Goal: Task Accomplishment & Management: Manage account settings

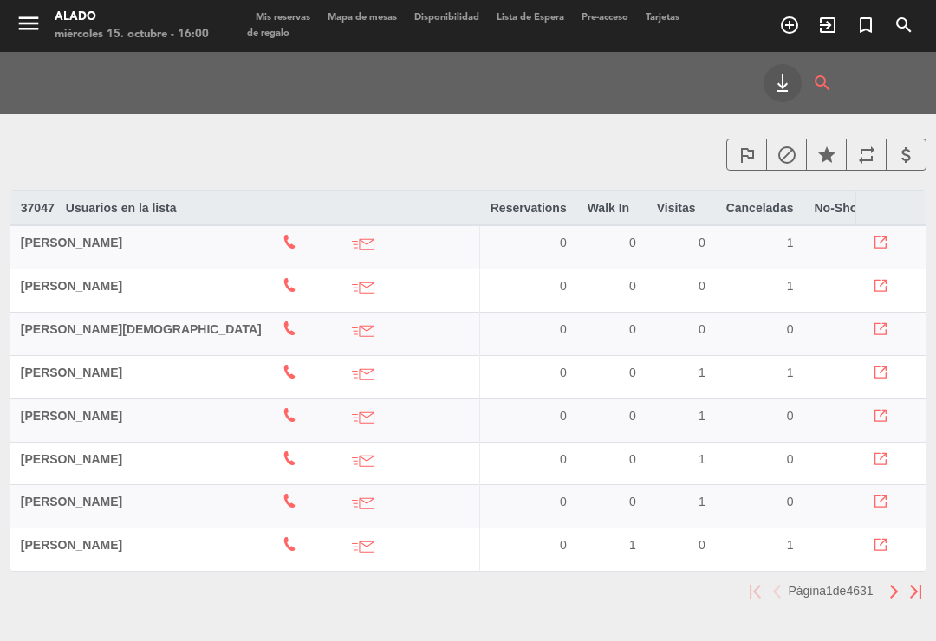
click at [38, 23] on icon "menu" at bounding box center [29, 23] width 26 height 26
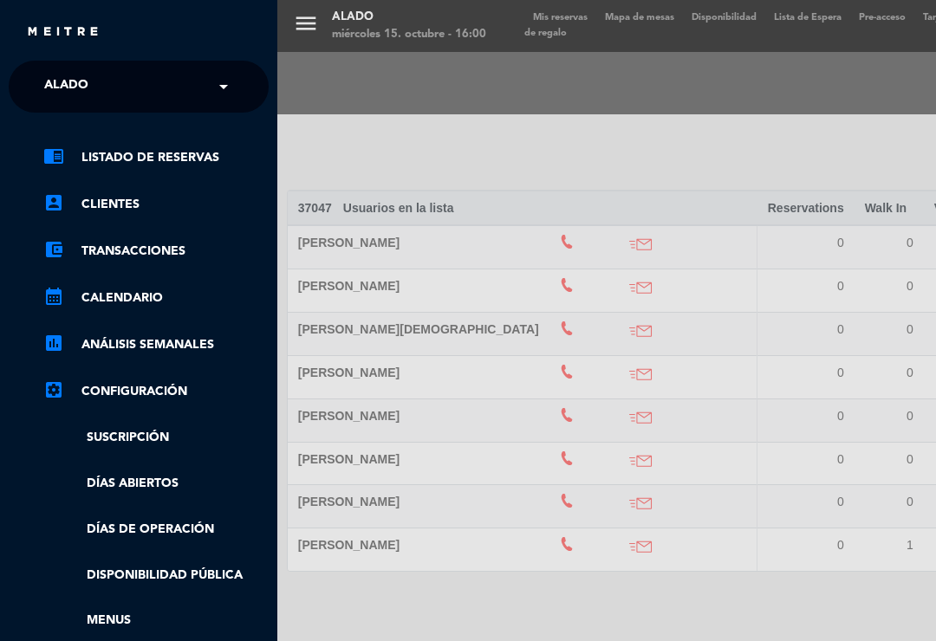
click at [110, 152] on link "chrome_reader_mode Listado de Reservas" at bounding box center [155, 157] width 225 height 21
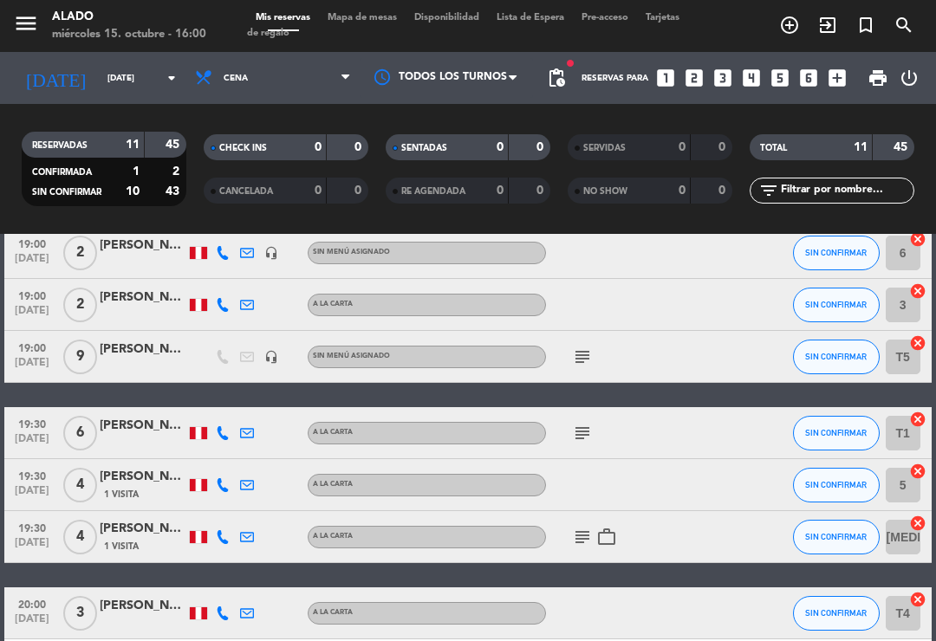
scroll to position [85, 0]
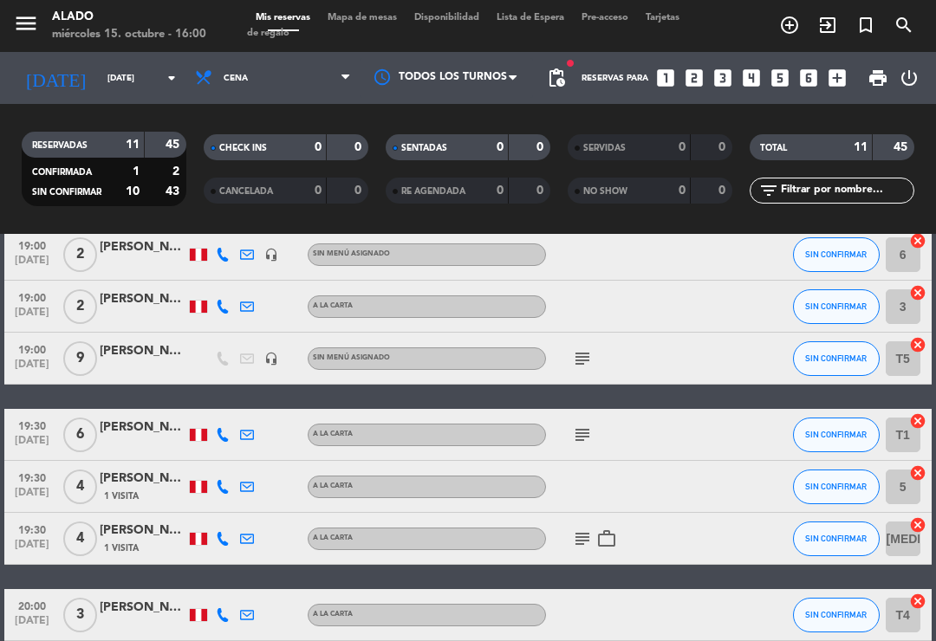
click at [579, 358] on icon "subject" at bounding box center [582, 358] width 21 height 21
click at [578, 435] on icon "subject" at bounding box center [582, 435] width 21 height 21
click at [580, 438] on icon "subject" at bounding box center [582, 435] width 21 height 21
click at [584, 435] on icon "subject" at bounding box center [582, 435] width 21 height 21
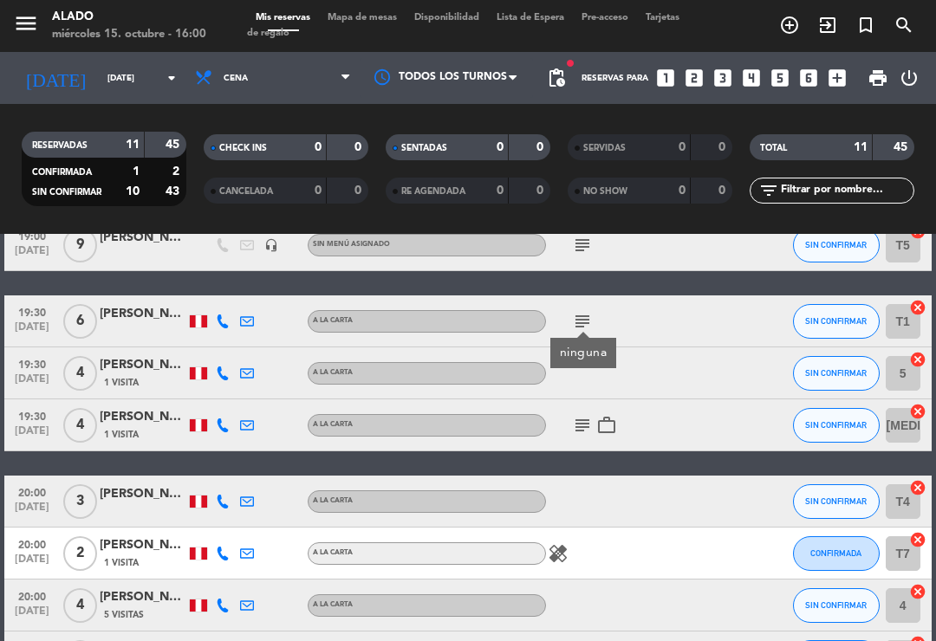
click at [576, 426] on icon "subject" at bounding box center [582, 425] width 21 height 21
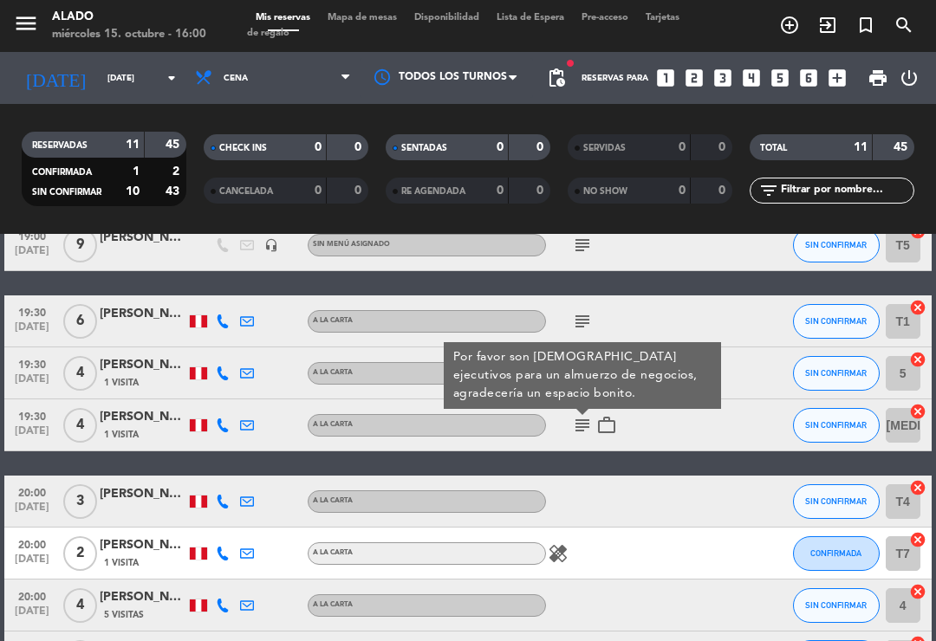
click at [600, 423] on icon "work_outline" at bounding box center [606, 425] width 21 height 21
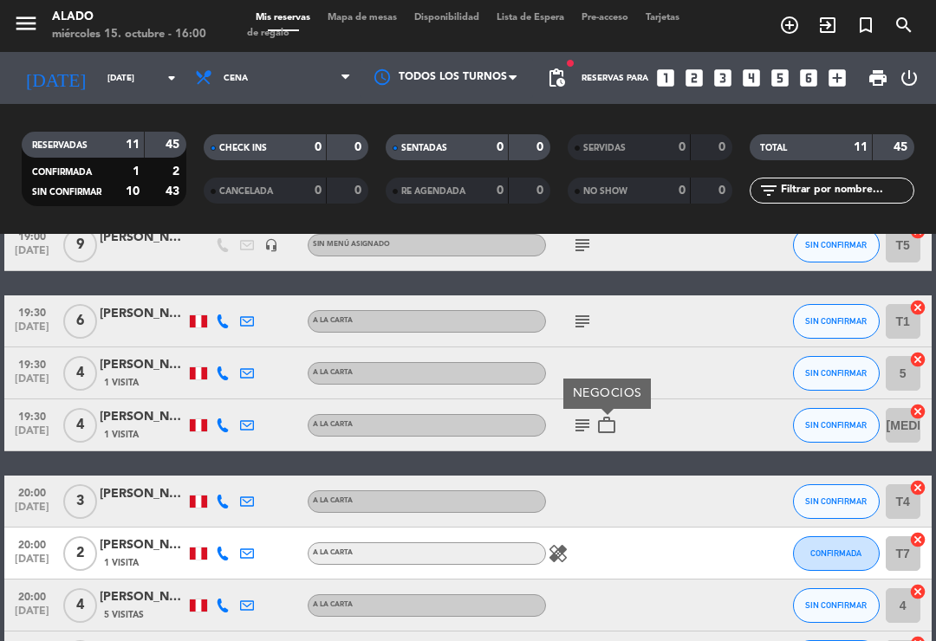
scroll to position [261, 0]
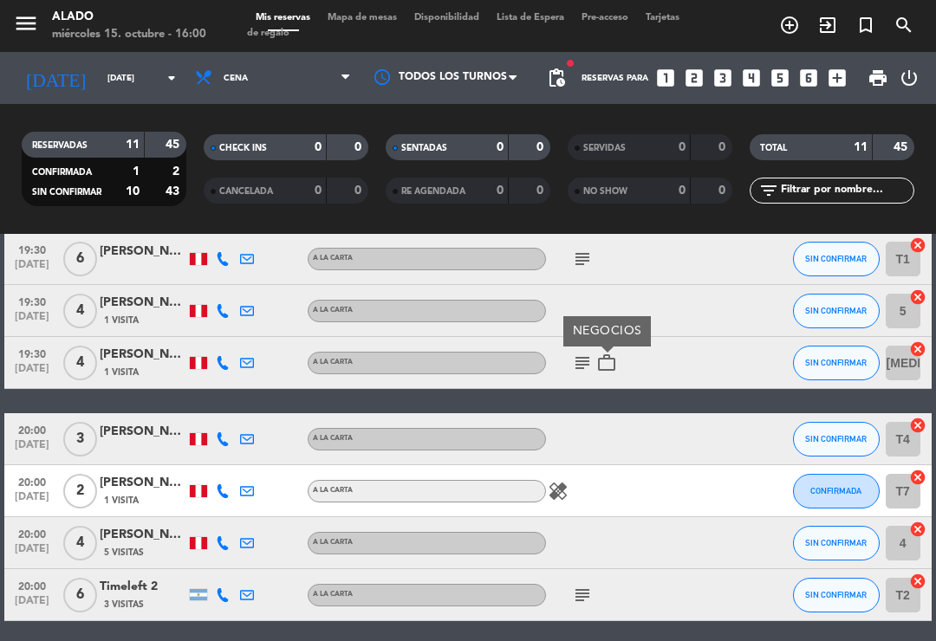
click at [564, 484] on icon "healing" at bounding box center [558, 491] width 21 height 21
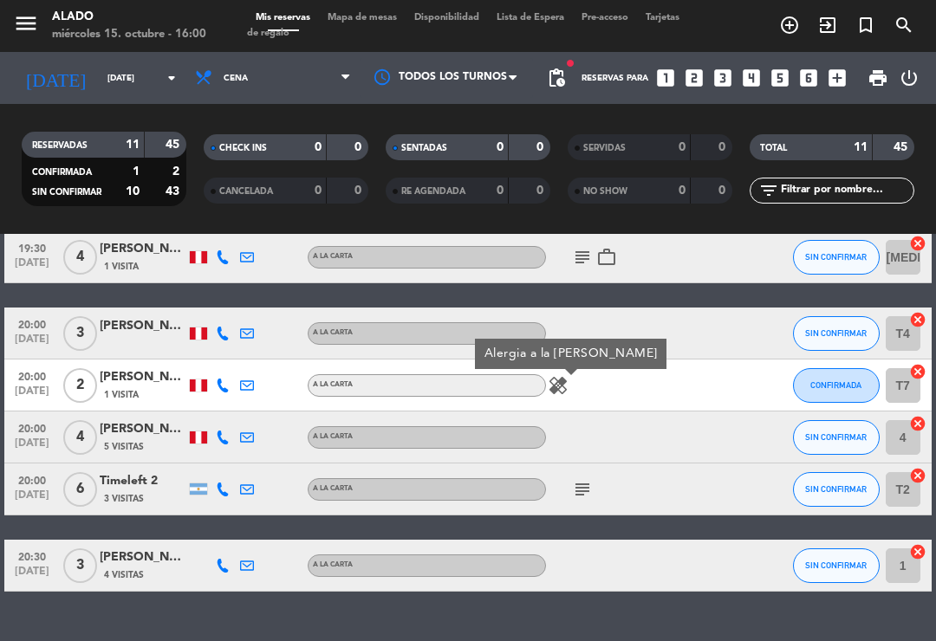
scroll to position [370, 0]
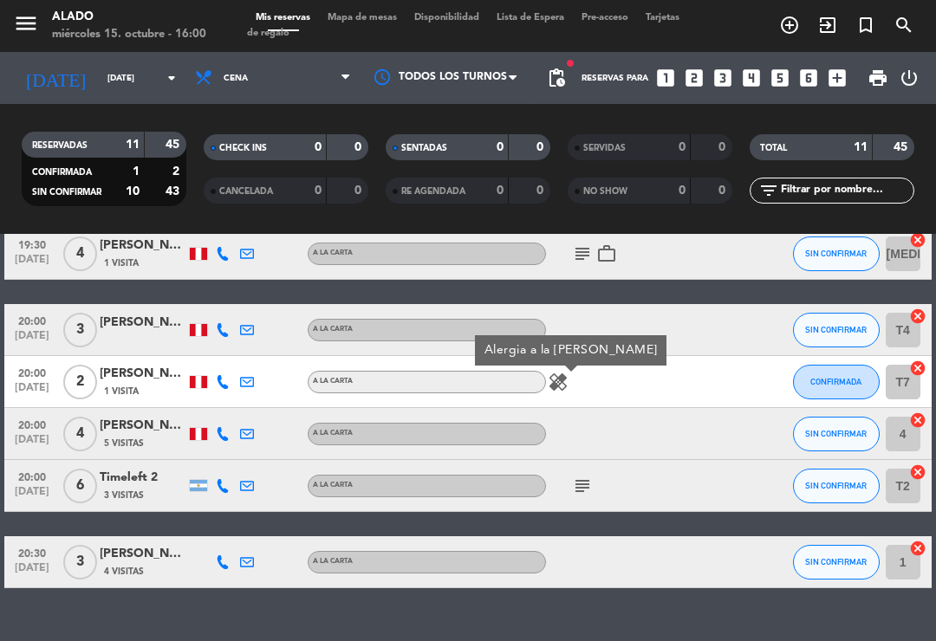
click at [580, 481] on icon "subject" at bounding box center [582, 486] width 21 height 21
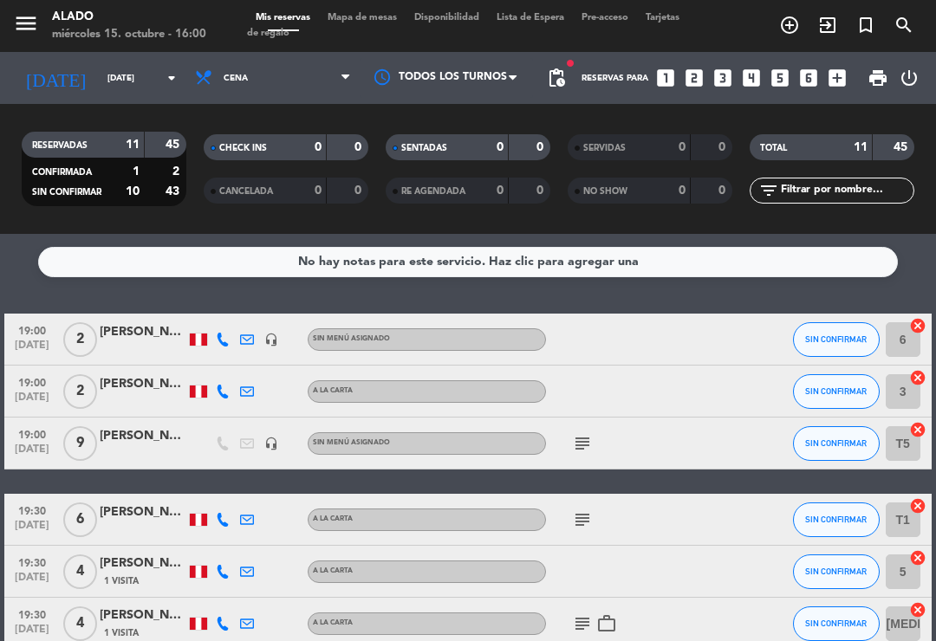
scroll to position [0, 0]
